Goal: Task Accomplishment & Management: Complete application form

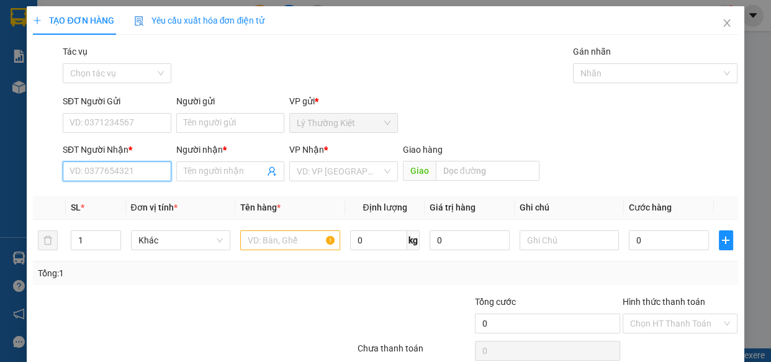
click at [160, 178] on input "SĐT Người Nhận *" at bounding box center [117, 171] width 109 height 20
type input "0797469759"
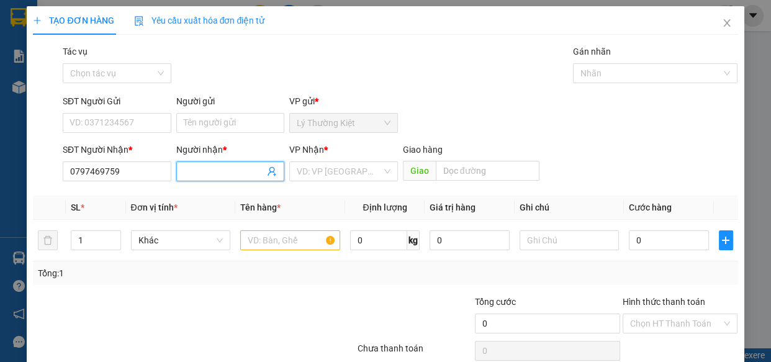
click at [213, 163] on span at bounding box center [230, 171] width 109 height 20
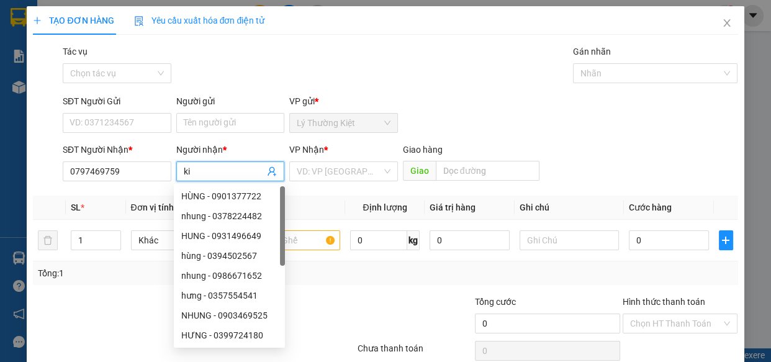
type input "k"
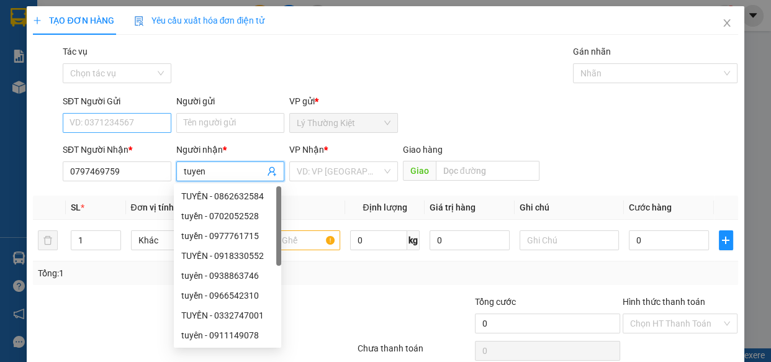
type input "tuyen"
drag, startPoint x: 158, startPoint y: 124, endPoint x: 152, endPoint y: 123, distance: 6.2
click at [157, 124] on input "SĐT Người Gửi" at bounding box center [117, 123] width 109 height 20
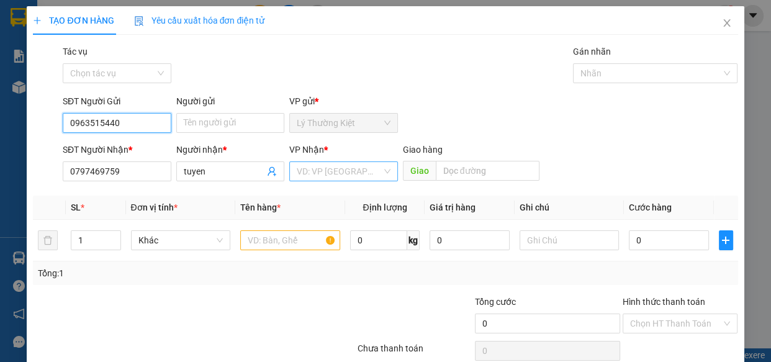
click at [379, 169] on div "VD: VP [GEOGRAPHIC_DATA]" at bounding box center [343, 171] width 109 height 20
type input "0963515440"
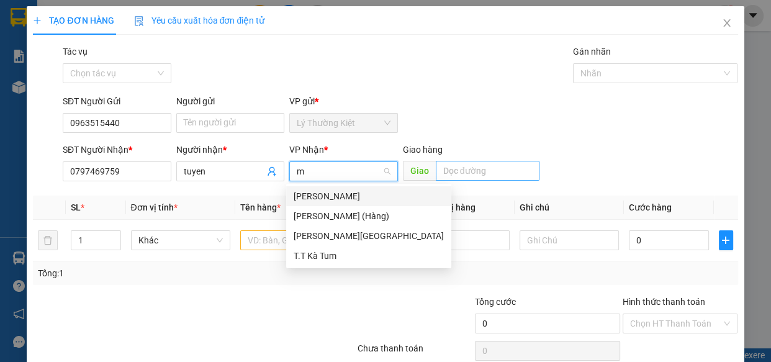
type input "my"
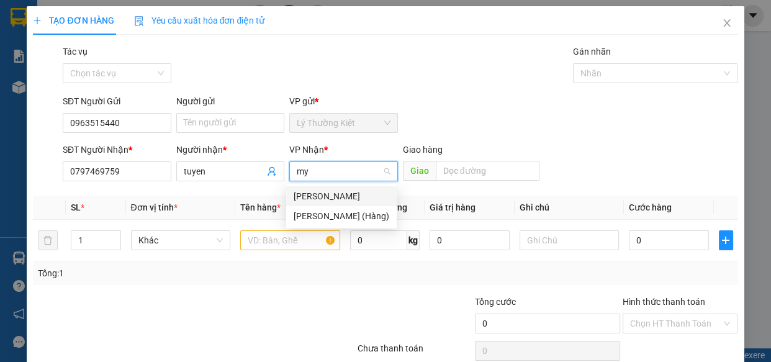
click at [304, 204] on div "[PERSON_NAME]" at bounding box center [341, 196] width 110 height 20
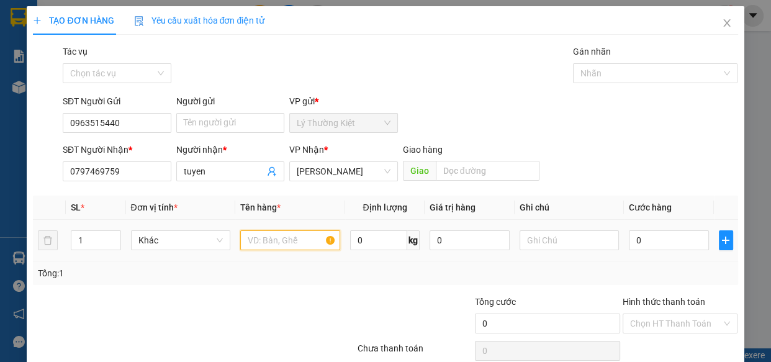
click at [272, 239] on input "text" at bounding box center [290, 240] width 100 height 20
type input "3 kien"
click at [110, 231] on span "Increase Value" at bounding box center [114, 236] width 14 height 11
type input "3"
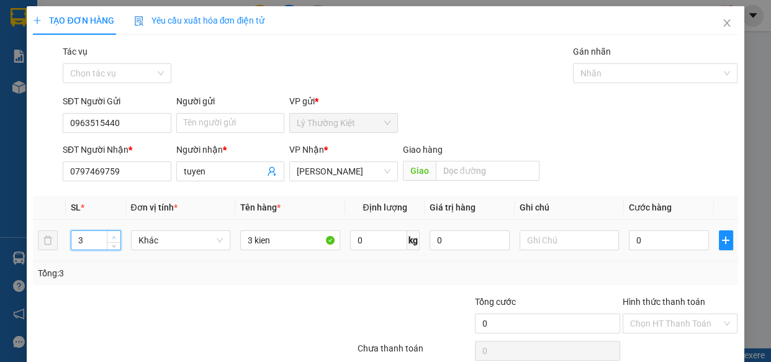
click at [110, 231] on span "Increase Value" at bounding box center [114, 236] width 14 height 11
click at [650, 238] on input "0" at bounding box center [668, 240] width 80 height 20
type input "6"
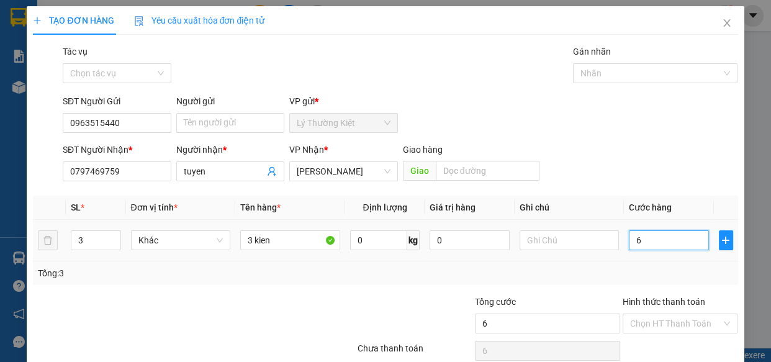
type input "60"
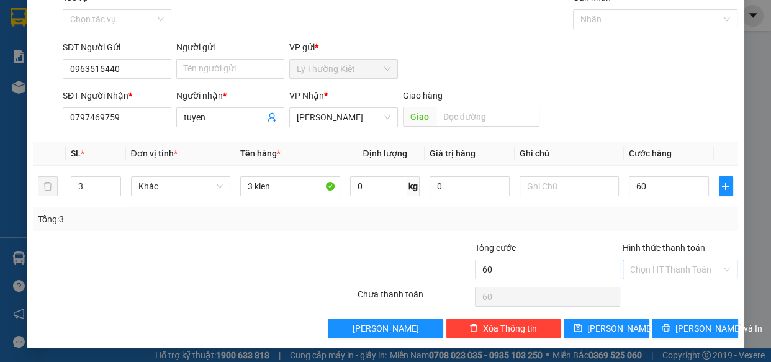
type input "60.000"
click at [671, 269] on input "Hình thức thanh toán" at bounding box center [676, 269] width 92 height 19
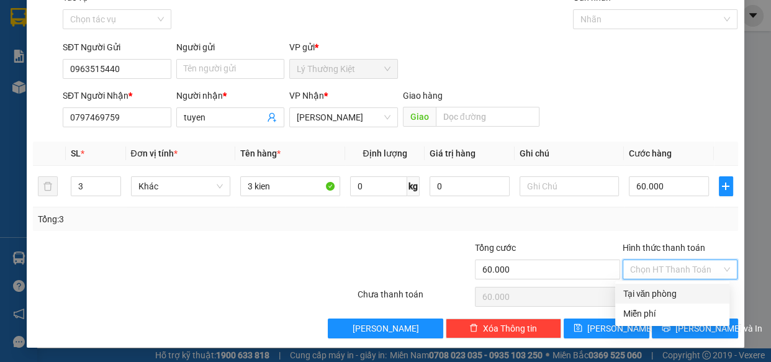
click at [667, 291] on div "Tại văn phòng" at bounding box center [671, 294] width 99 height 14
type input "0"
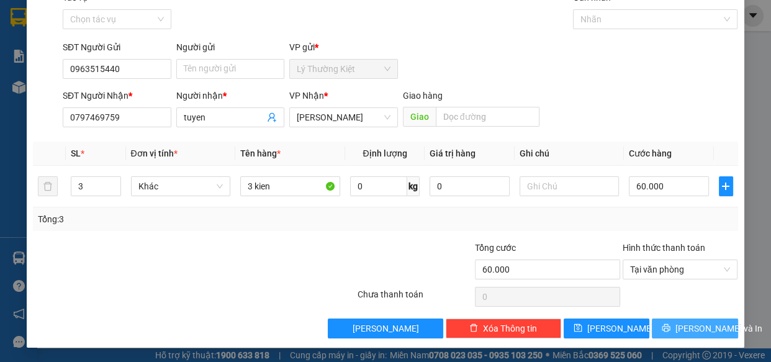
click at [664, 321] on button "[PERSON_NAME] và In" at bounding box center [694, 328] width 86 height 20
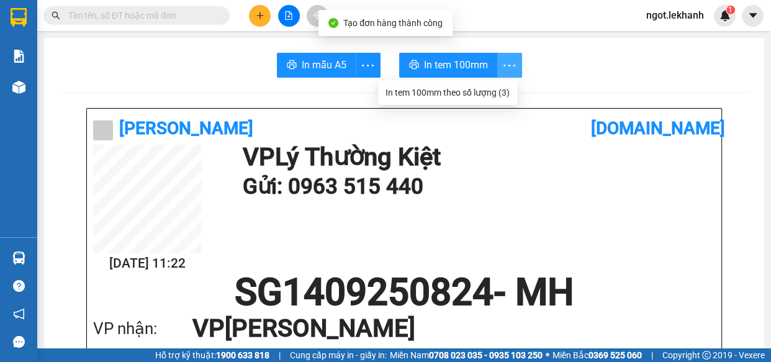
click at [505, 64] on icon "more" at bounding box center [509, 66] width 16 height 16
click at [487, 96] on div "In tem 100mm theo số lượng (3)" at bounding box center [447, 93] width 124 height 14
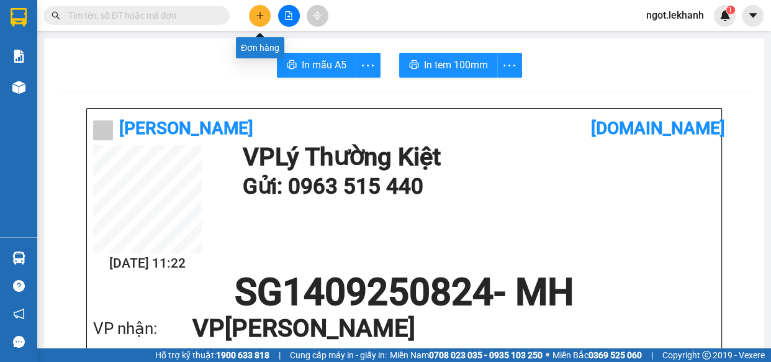
click at [259, 12] on icon "plus" at bounding box center [260, 15] width 9 height 9
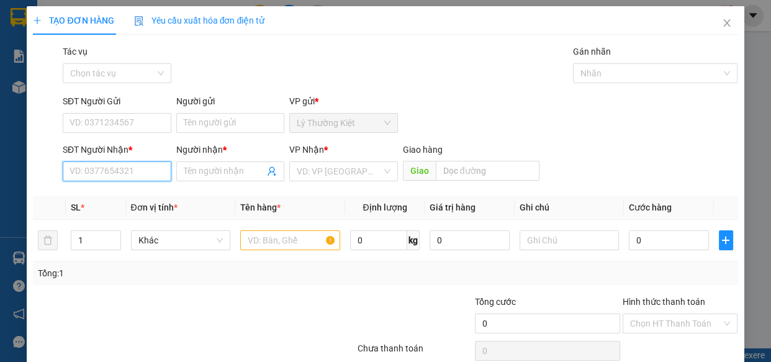
click at [120, 168] on input "SĐT Người Nhận *" at bounding box center [117, 171] width 109 height 20
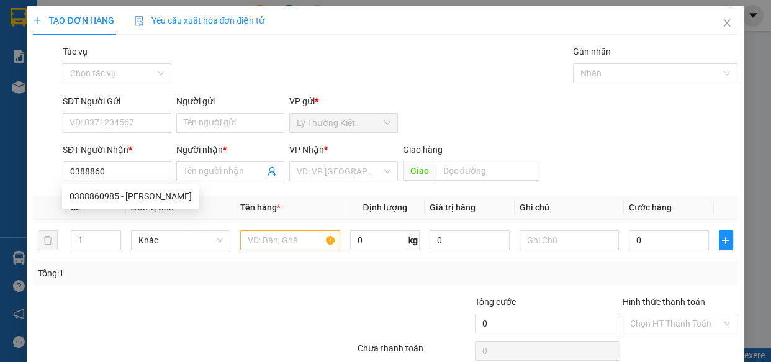
drag, startPoint x: 113, startPoint y: 185, endPoint x: 123, endPoint y: 158, distance: 29.0
click at [114, 182] on body "Kết quả tìm kiếm ( 0 ) Bộ lọc No Data ngot.lekhanh 1 Báo cáo Báo cáo dòng tiền …" at bounding box center [385, 181] width 771 height 362
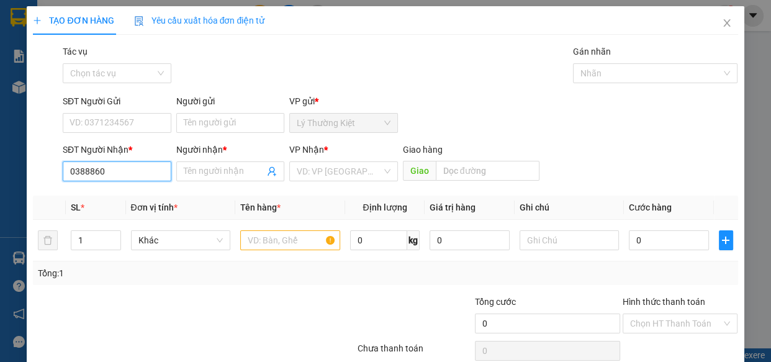
click at [140, 161] on input "0388860" at bounding box center [117, 171] width 109 height 20
click at [136, 197] on div "0388860985 - [PERSON_NAME]" at bounding box center [130, 196] width 122 height 14
type input "0388860985"
type input "NGỌC"
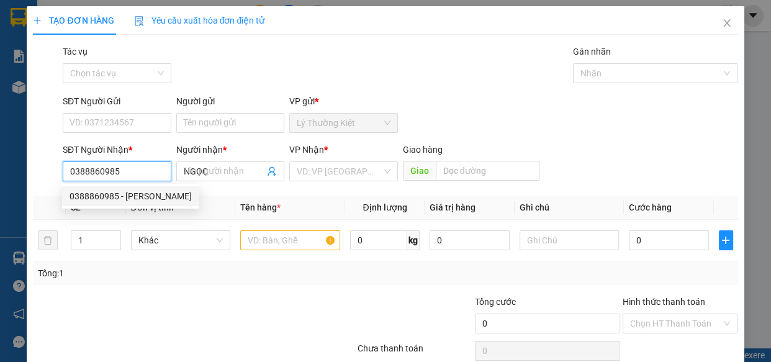
type input "50.000"
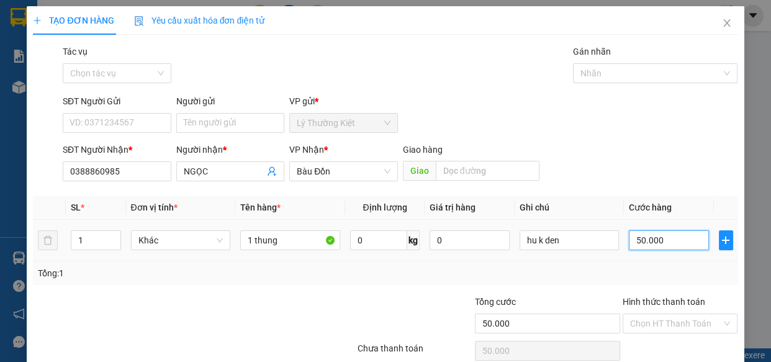
click at [687, 244] on input "50.000" at bounding box center [668, 240] width 80 height 20
type input "4"
type input "40"
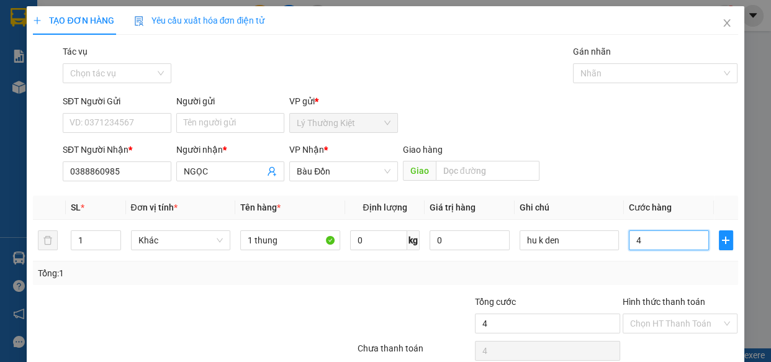
type input "40"
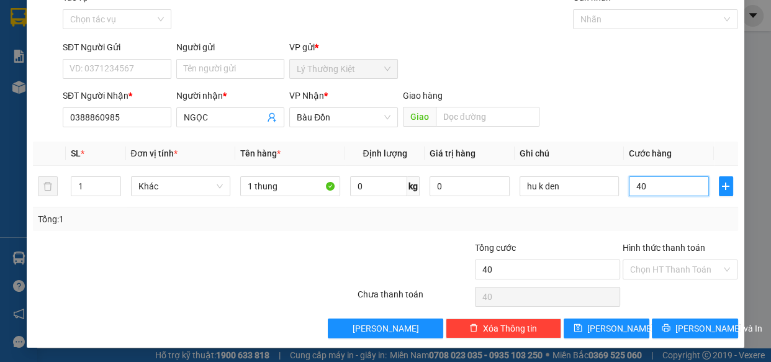
type input "40"
type input "40.000"
click at [686, 341] on div "TẠO ĐƠN HÀNG Yêu cầu xuất hóa đơn điện tử Transit Pickup Surcharge Ids Transit …" at bounding box center [385, 149] width 717 height 395
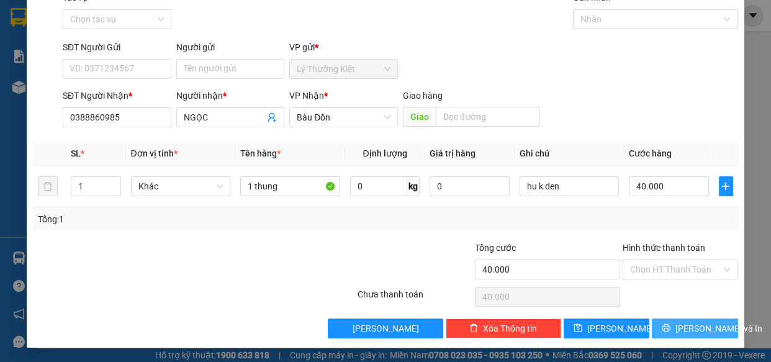
drag, startPoint x: 666, startPoint y: 328, endPoint x: 649, endPoint y: 299, distance: 33.9
click at [666, 324] on icon "printer" at bounding box center [665, 327] width 9 height 9
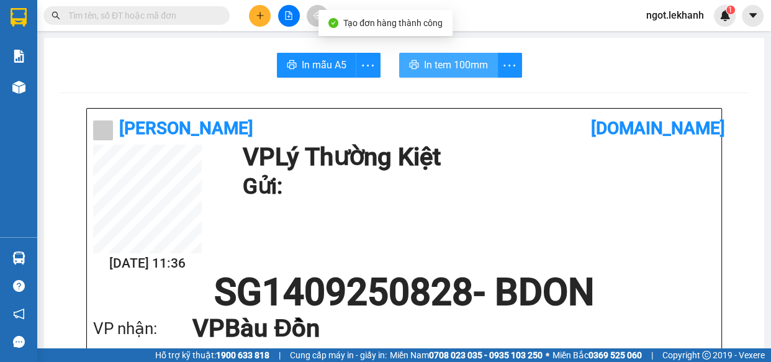
click at [447, 68] on span "In tem 100mm" at bounding box center [456, 65] width 64 height 16
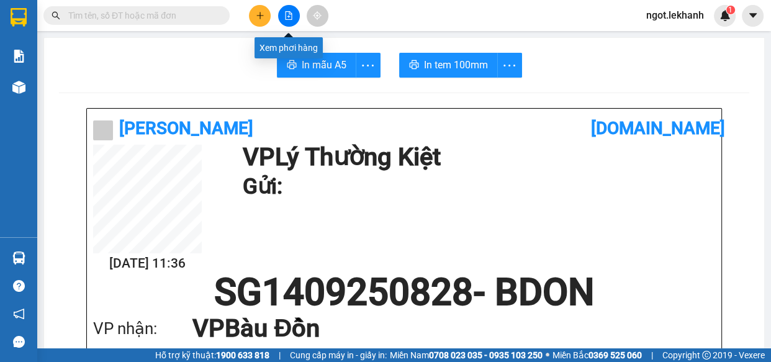
click at [268, 11] on button at bounding box center [260, 16] width 22 height 22
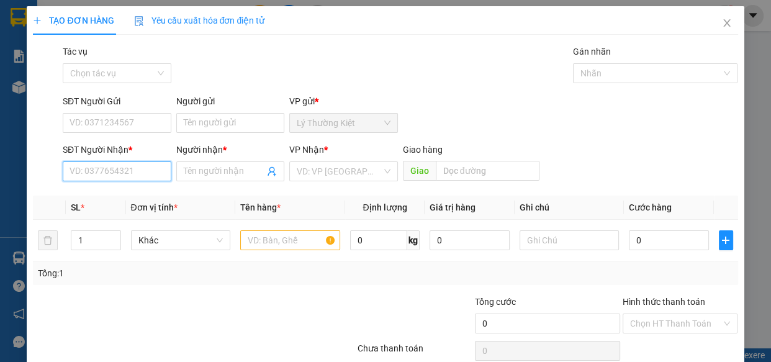
click at [140, 178] on input "SĐT Người Nhận *" at bounding box center [117, 171] width 109 height 20
click at [127, 192] on div "0983333547 - HƯNG" at bounding box center [115, 196] width 92 height 14
type input "0983333547"
type input "HƯNG"
type input "30.000"
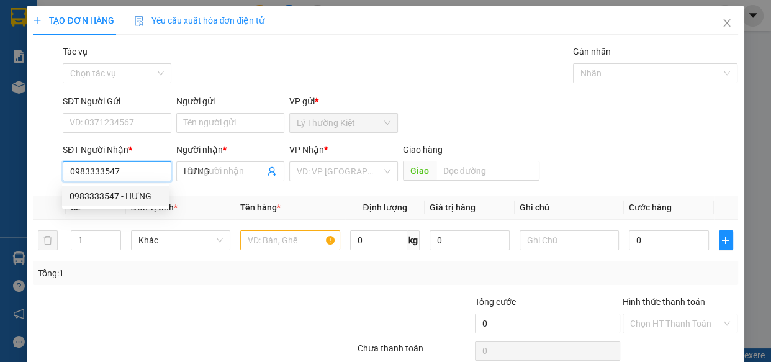
type input "30.000"
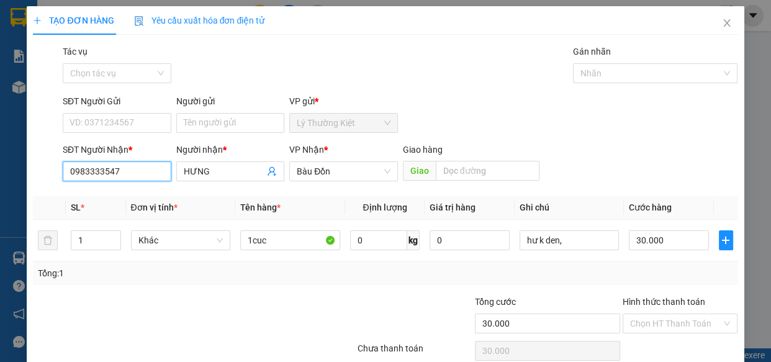
scroll to position [54, 0]
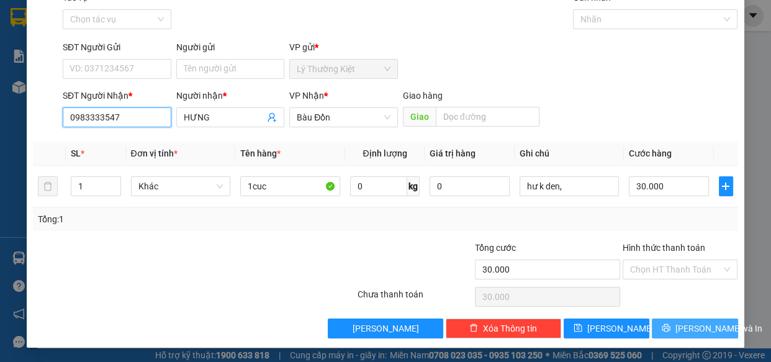
type input "0983333547"
click at [677, 329] on span "[PERSON_NAME] và In" at bounding box center [718, 328] width 87 height 14
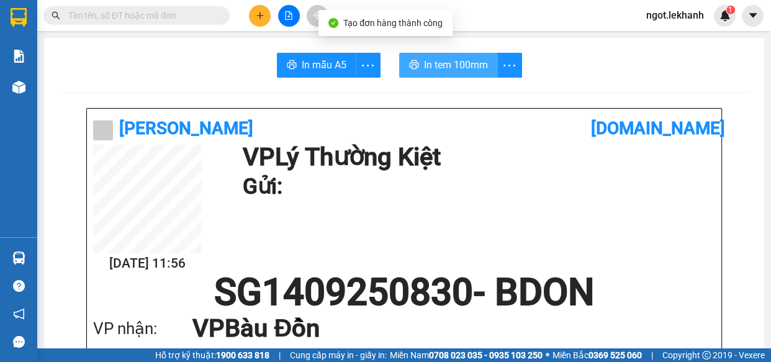
drag, startPoint x: 434, startPoint y: 66, endPoint x: 442, endPoint y: 77, distance: 13.4
click at [436, 68] on span "In tem 100mm" at bounding box center [456, 65] width 64 height 16
